Goal: Check status

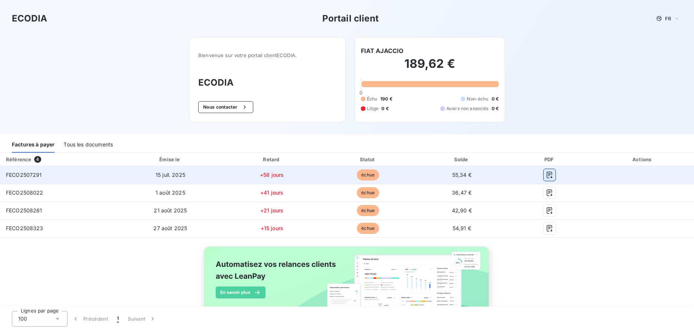
click at [547, 177] on icon "button" at bounding box center [550, 175] width 6 height 7
click at [548, 172] on button "button" at bounding box center [549, 175] width 12 height 12
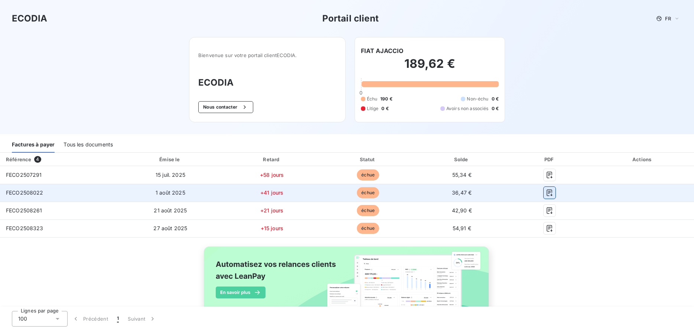
click at [548, 194] on icon "button" at bounding box center [549, 192] width 7 height 7
click at [549, 195] on icon "button" at bounding box center [549, 192] width 7 height 7
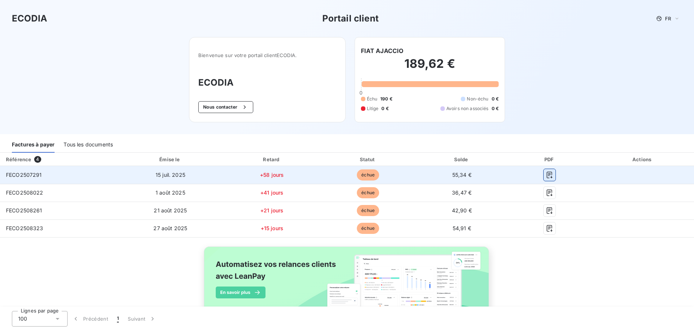
click at [551, 176] on icon "button" at bounding box center [549, 174] width 7 height 7
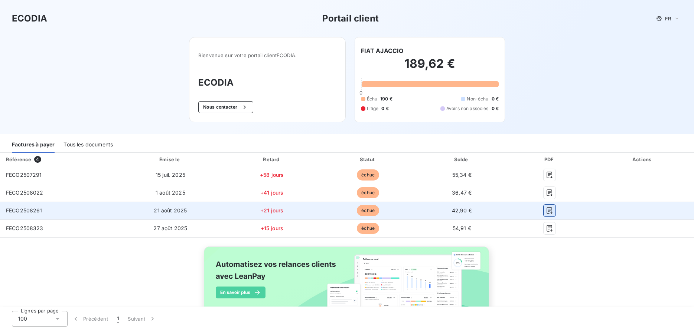
click at [549, 213] on icon "button" at bounding box center [549, 210] width 7 height 7
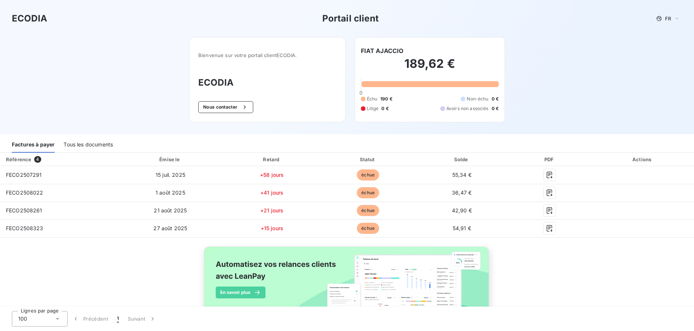
drag, startPoint x: 573, startPoint y: 313, endPoint x: 575, endPoint y: 308, distance: 4.8
click at [573, 313] on div "Lignes par page 100 Précédent 1 Suivant" at bounding box center [347, 319] width 694 height 24
